Goal: Information Seeking & Learning: Learn about a topic

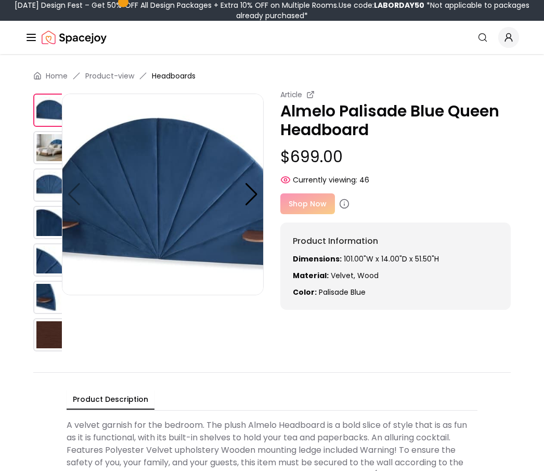
click at [182, 73] on span "Headboards" at bounding box center [174, 76] width 44 height 10
click at [33, 40] on icon "Global" at bounding box center [31, 37] width 12 height 12
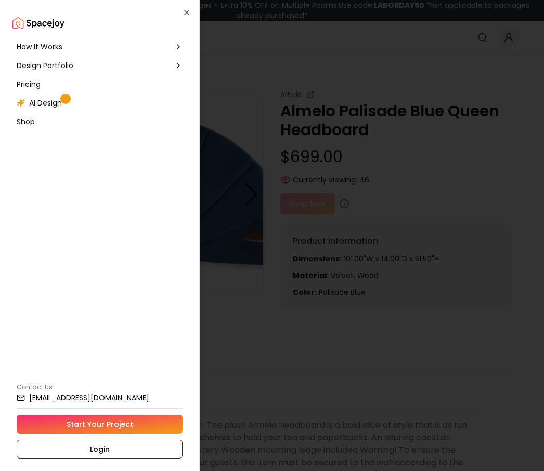
click at [186, 67] on div "Design Portfolio" at bounding box center [99, 65] width 174 height 19
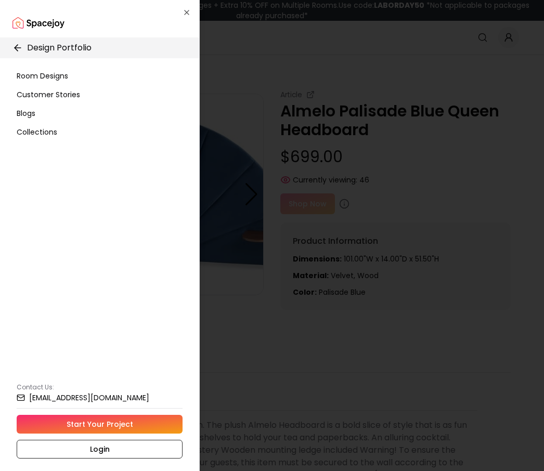
click at [140, 67] on div "Room Designs" at bounding box center [99, 76] width 174 height 19
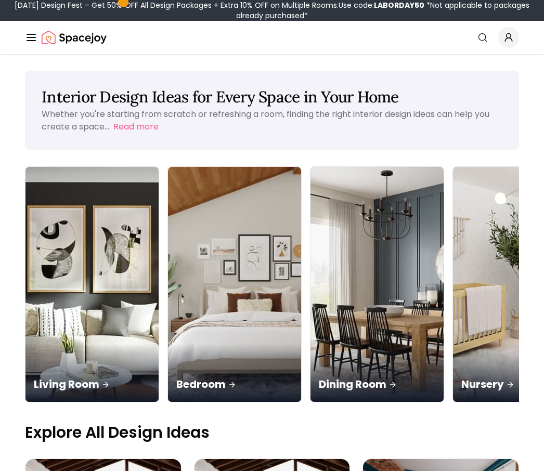
click at [171, 344] on div "Bedroom" at bounding box center [234, 373] width 133 height 58
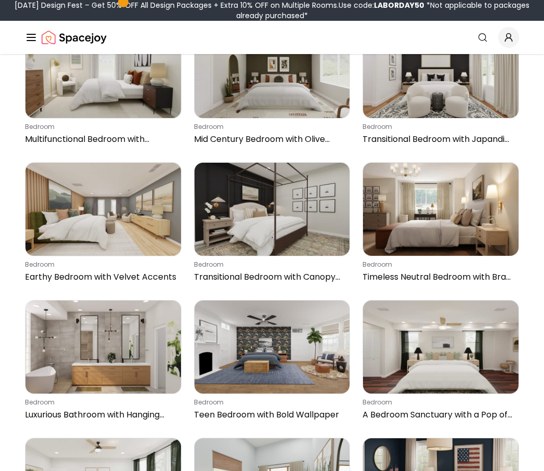
scroll to position [4548, 0]
click at [59, 224] on img at bounding box center [103, 209] width 156 height 93
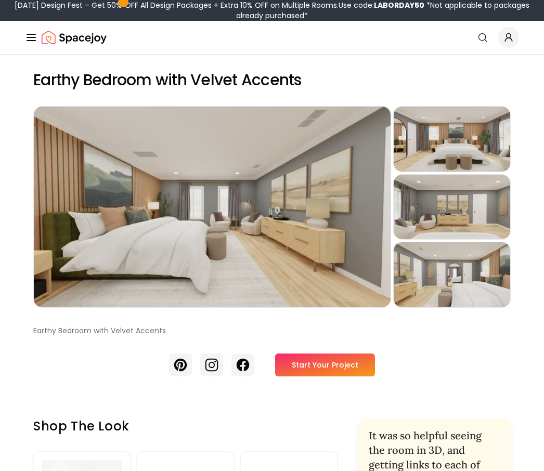
click at [491, 133] on div "Preview" at bounding box center [452, 139] width 117 height 65
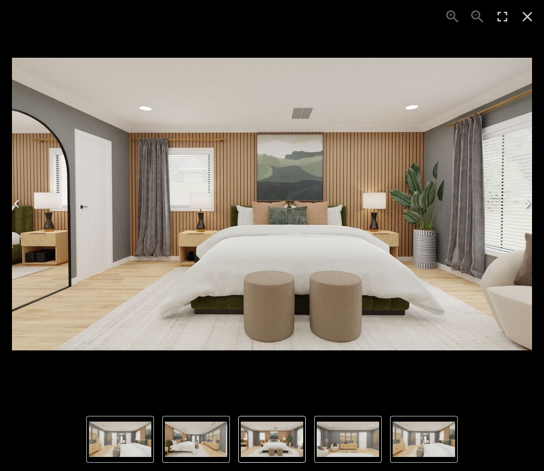
click at [21, 204] on icon "Previous" at bounding box center [16, 204] width 17 height 17
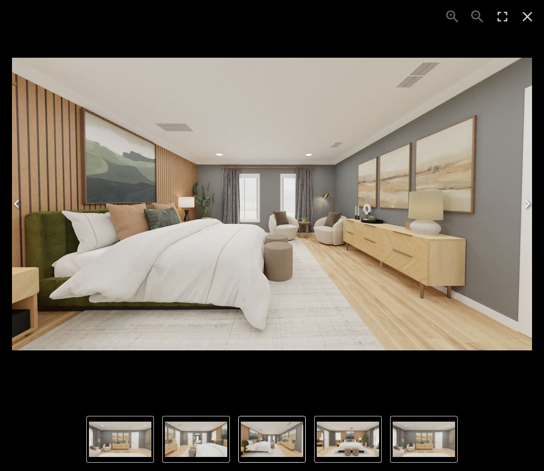
click at [31, 207] on button "Previous" at bounding box center [16, 204] width 33 height 42
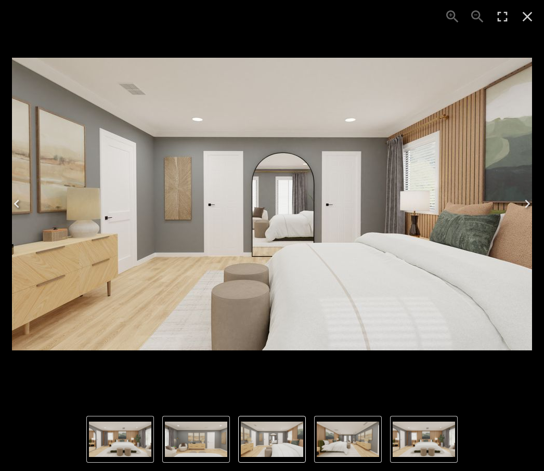
click at [20, 200] on icon "Previous" at bounding box center [16, 204] width 17 height 17
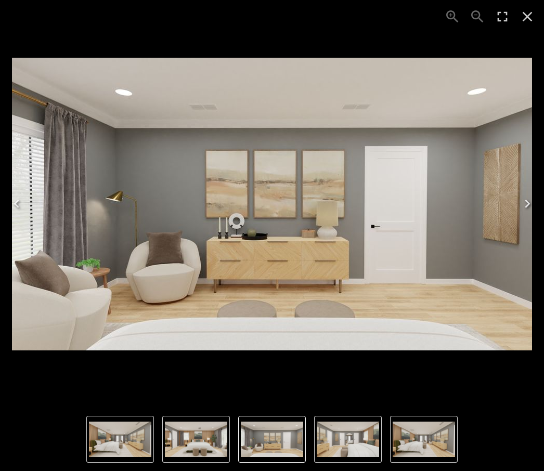
click at [529, 17] on icon "Close" at bounding box center [527, 16] width 17 height 17
